Goal: Information Seeking & Learning: Find specific fact

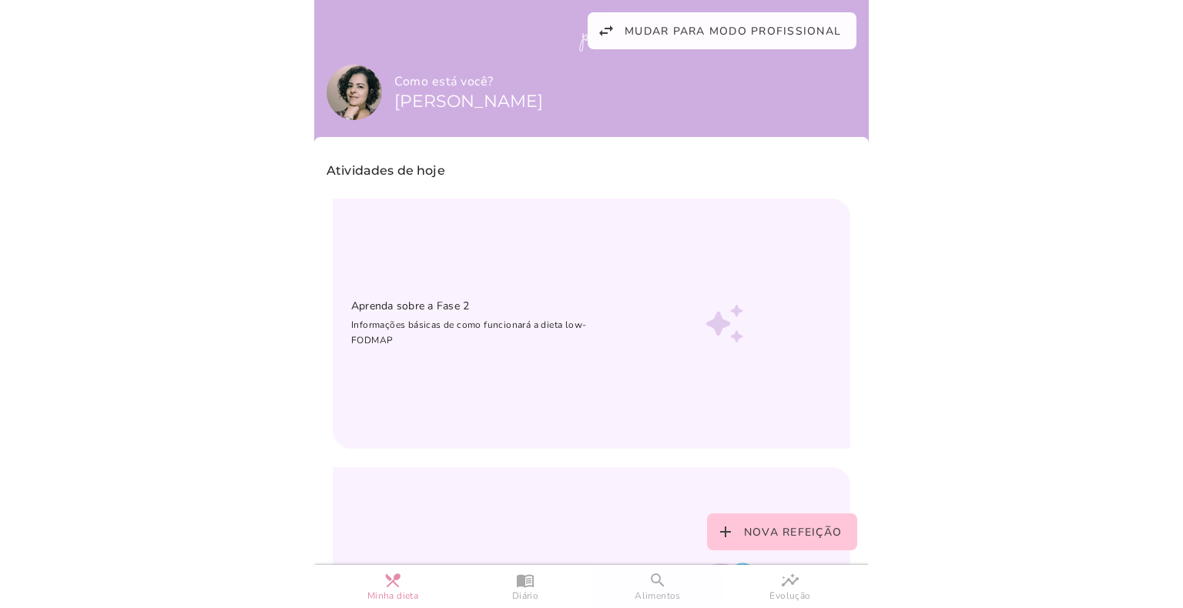
click at [0, 0] on slot "search" at bounding box center [0, 0] width 0 height 0
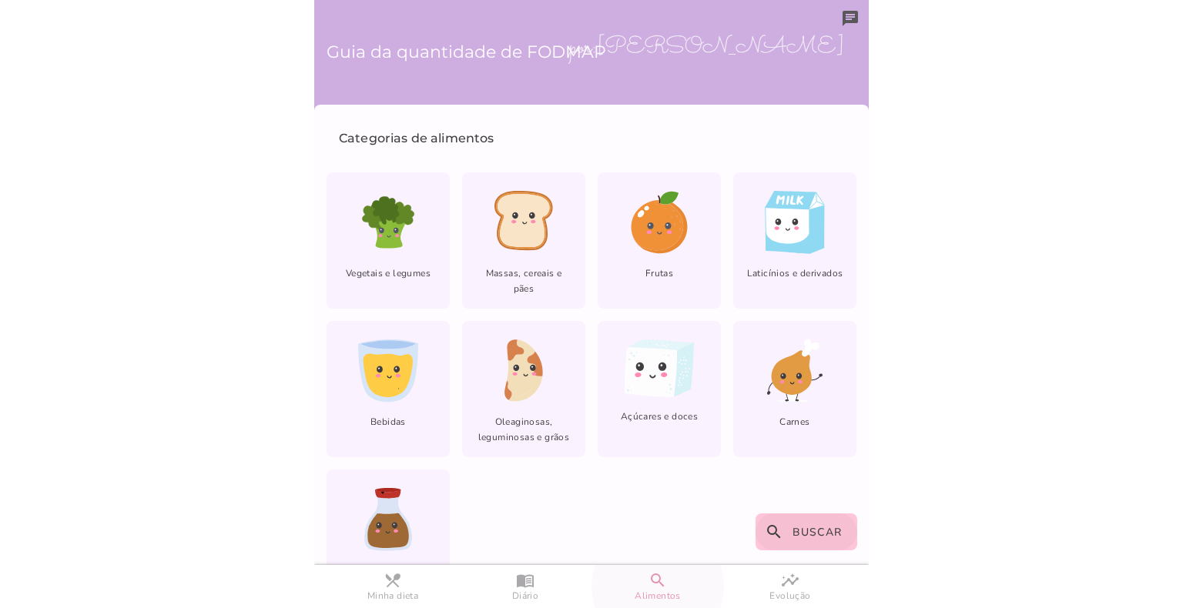
click at [0, 0] on slot "search" at bounding box center [0, 0] width 0 height 0
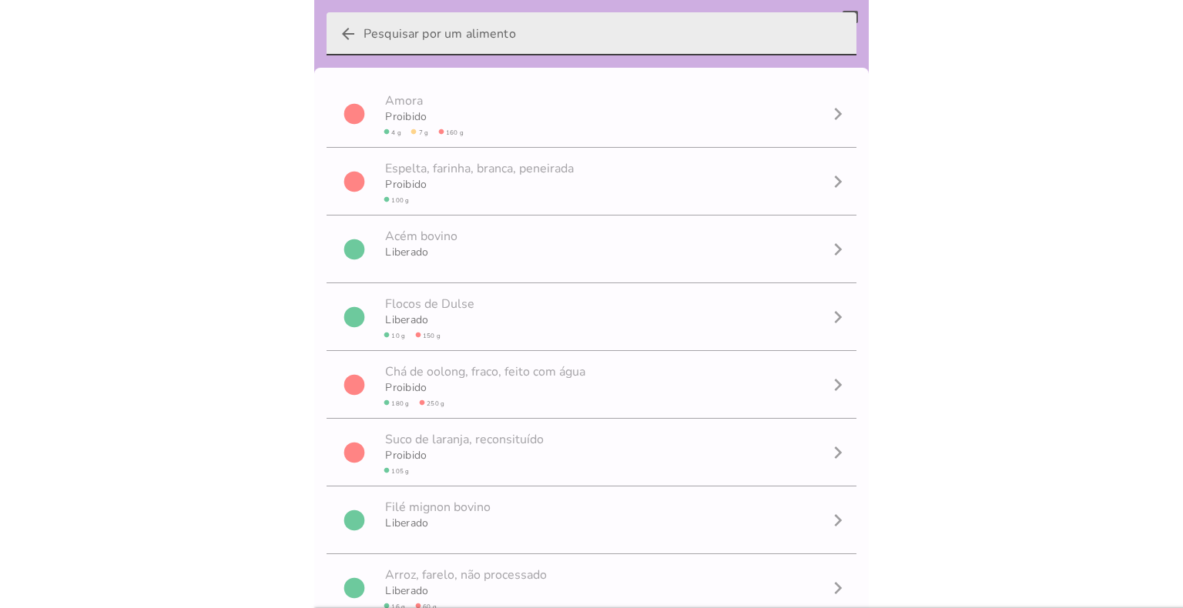
click at [514, 41] on input "arrow_back" at bounding box center [603, 33] width 480 height 43
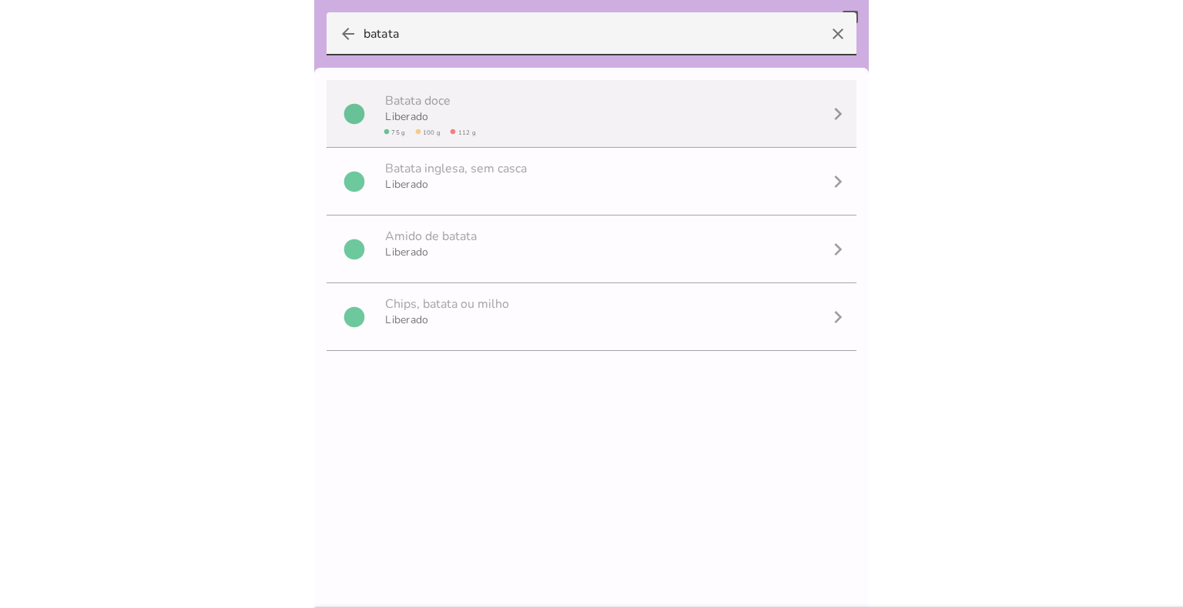
type input "batata"
type mwc-textfield "batata"
click at [493, 115] on mwc-list-item "circle B a t a t a d o c e [PERSON_NAME] circle 75 g circle 100 g circle 112 g …" at bounding box center [591, 114] width 530 height 68
